Goal: Navigation & Orientation: Find specific page/section

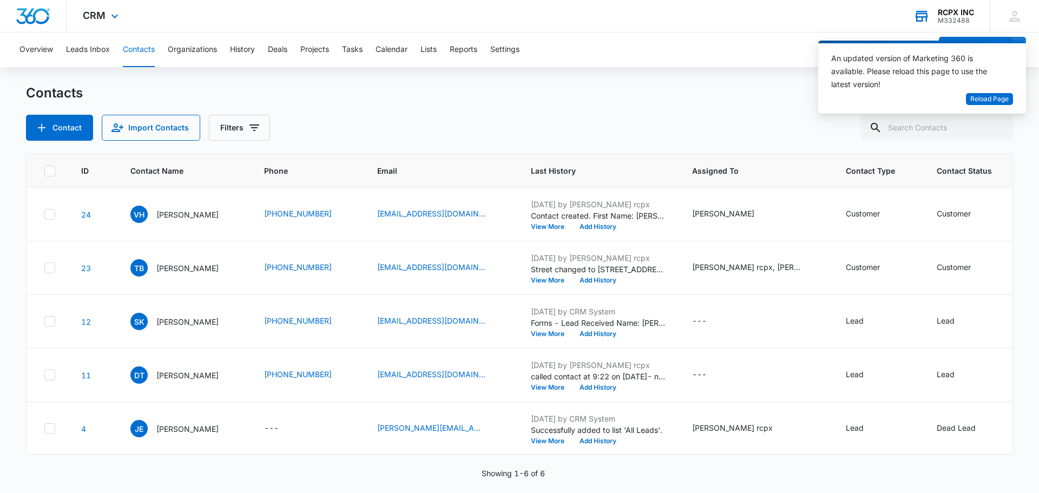
click at [943, 13] on div "RCPX INC" at bounding box center [956, 12] width 36 height 9
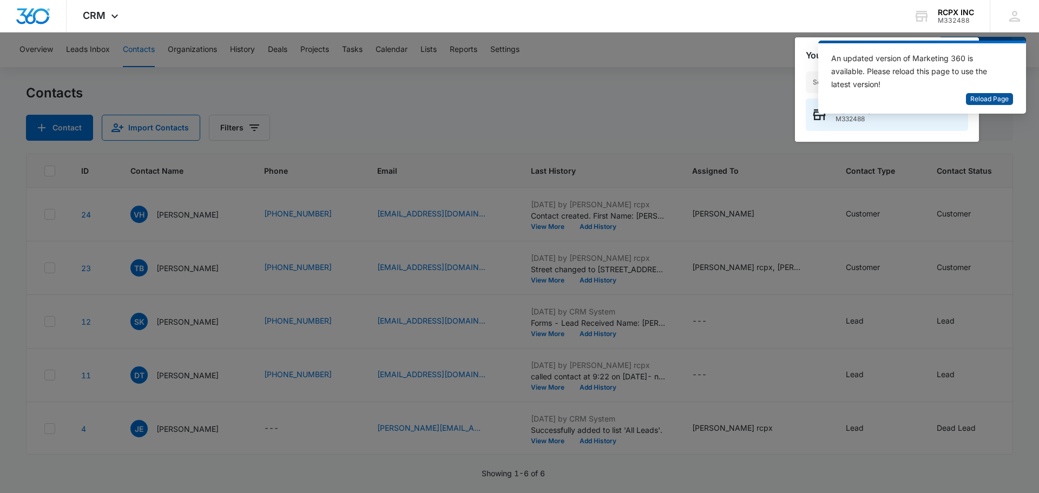
click at [986, 98] on span "Reload Page" at bounding box center [990, 99] width 38 height 10
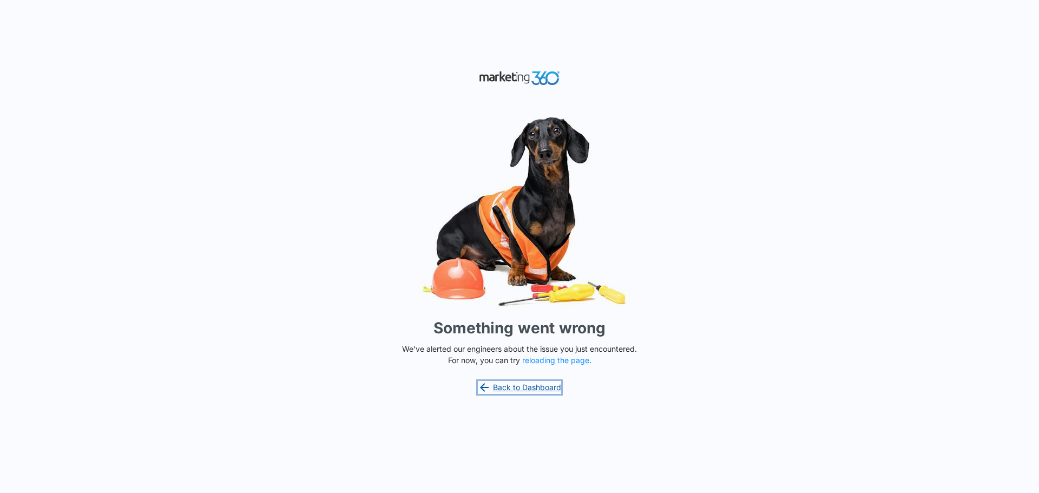
click at [495, 390] on link "Back to Dashboard" at bounding box center [519, 387] width 83 height 13
click at [561, 358] on button "reloading the page" at bounding box center [555, 360] width 67 height 9
